Goal: Navigation & Orientation: Find specific page/section

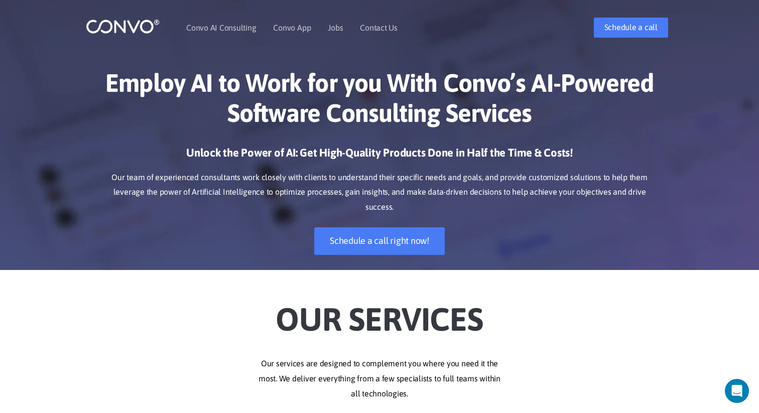
click at [149, 297] on h2 "Our Services" at bounding box center [379, 313] width 557 height 56
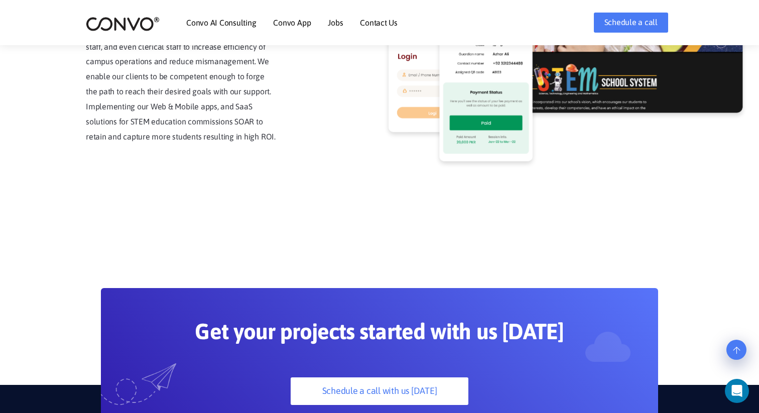
scroll to position [2699, 0]
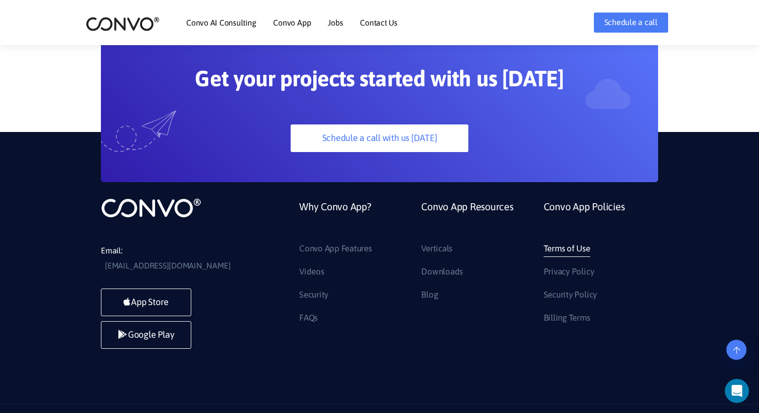
click at [561, 241] on link "Terms of Use" at bounding box center [567, 249] width 47 height 16
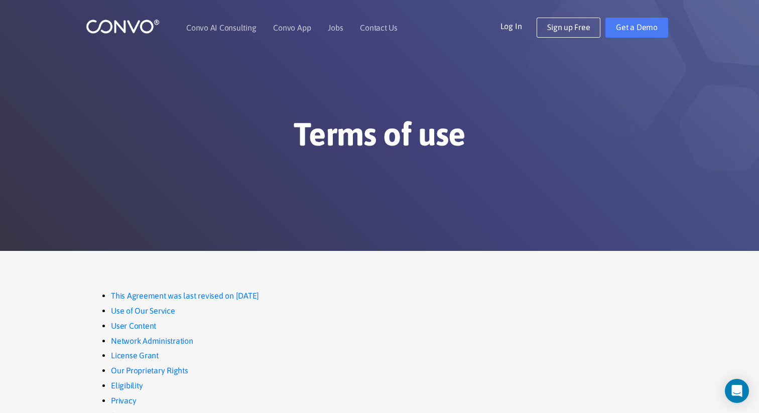
click at [130, 26] on img at bounding box center [123, 27] width 74 height 16
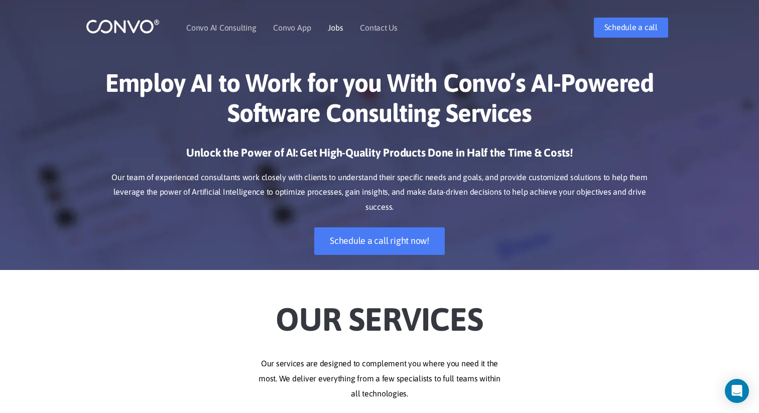
click at [334, 29] on link "Jobs" at bounding box center [335, 28] width 15 height 8
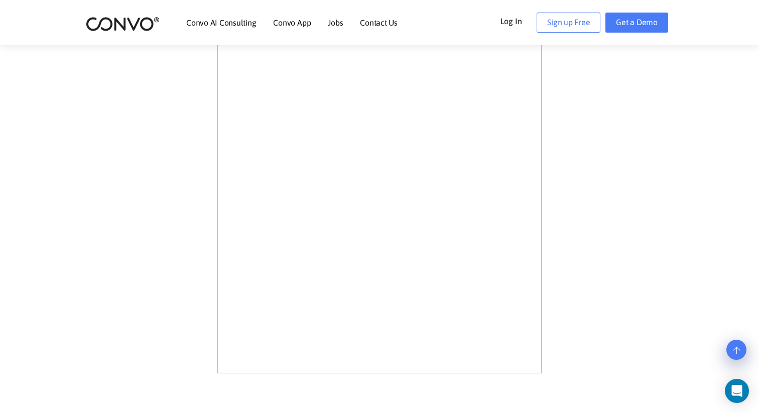
scroll to position [459, 0]
